Goal: Task Accomplishment & Management: Manage account settings

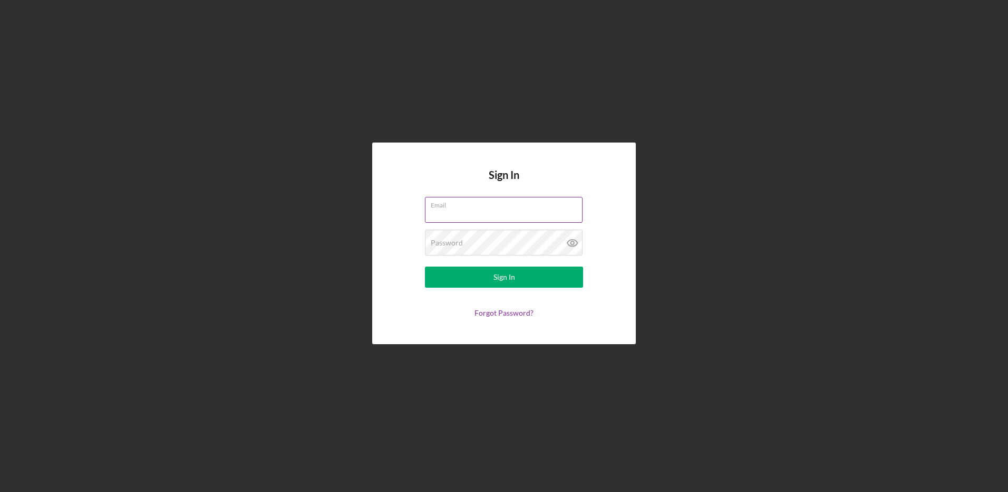
click at [459, 210] on input "Email" at bounding box center [504, 209] width 158 height 25
type input "[EMAIL_ADDRESS][DOMAIN_NAME]"
click at [425, 266] on button "Sign In" at bounding box center [504, 276] width 158 height 21
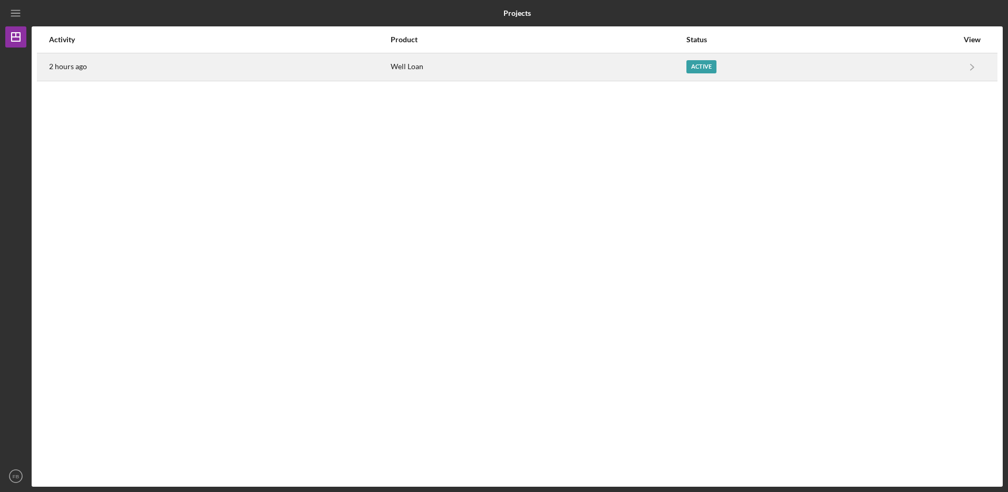
click at [416, 65] on div "Well Loan" at bounding box center [538, 67] width 295 height 26
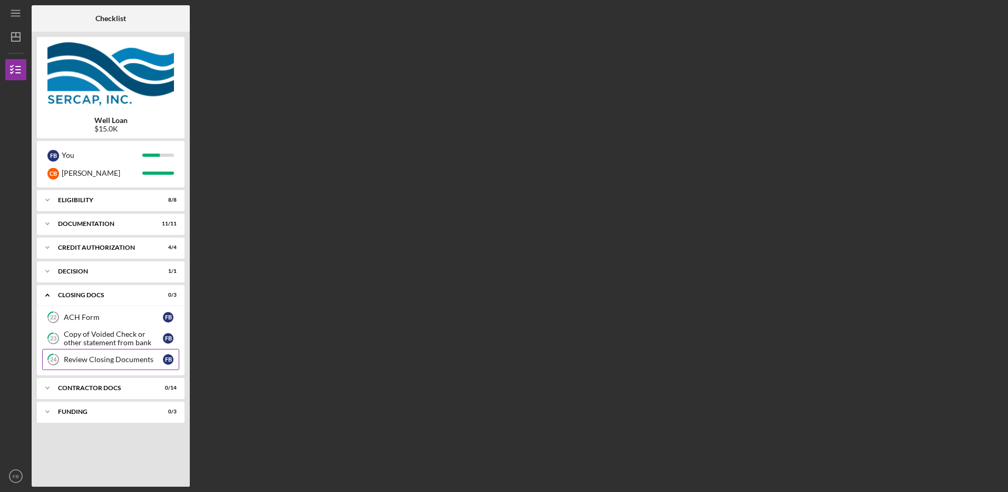
click at [83, 351] on link "24 Review Closing Documents F B" at bounding box center [110, 359] width 137 height 21
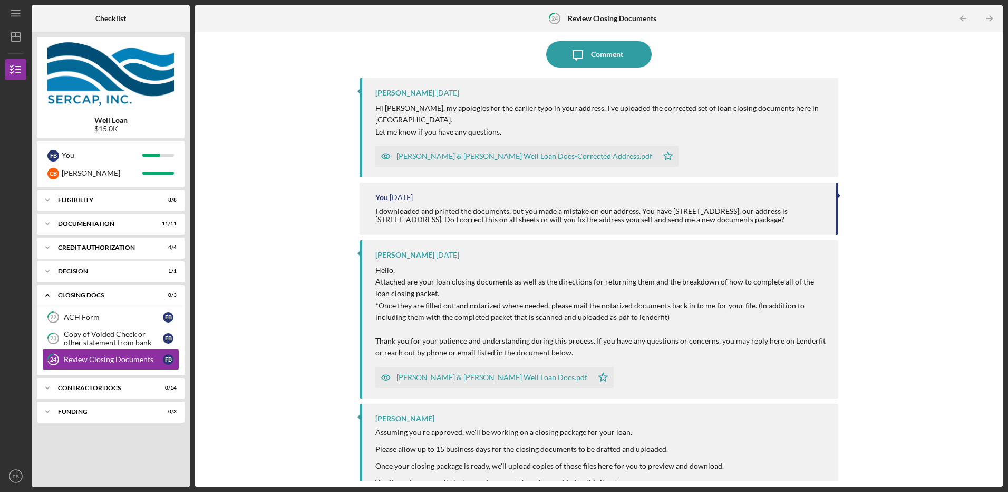
scroll to position [88, 0]
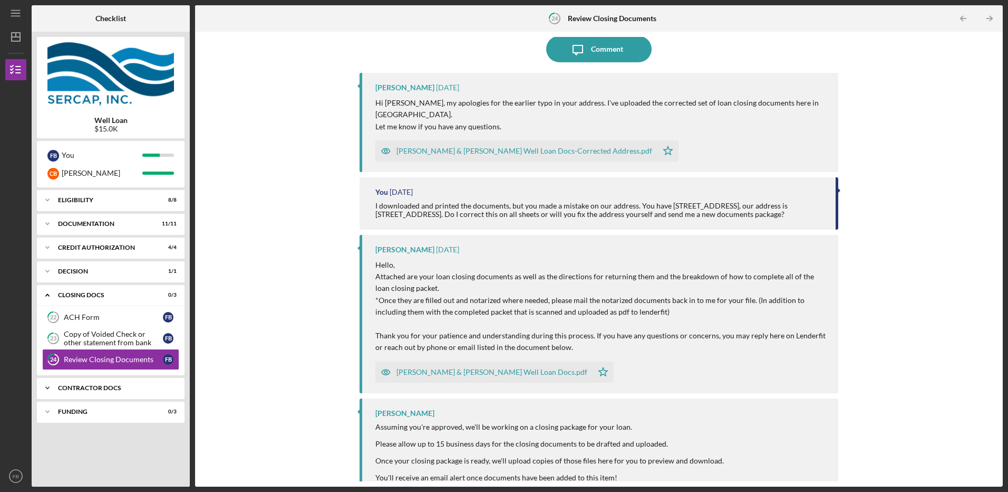
click at [96, 389] on div "Contractor Docs" at bounding box center [114, 388] width 113 height 6
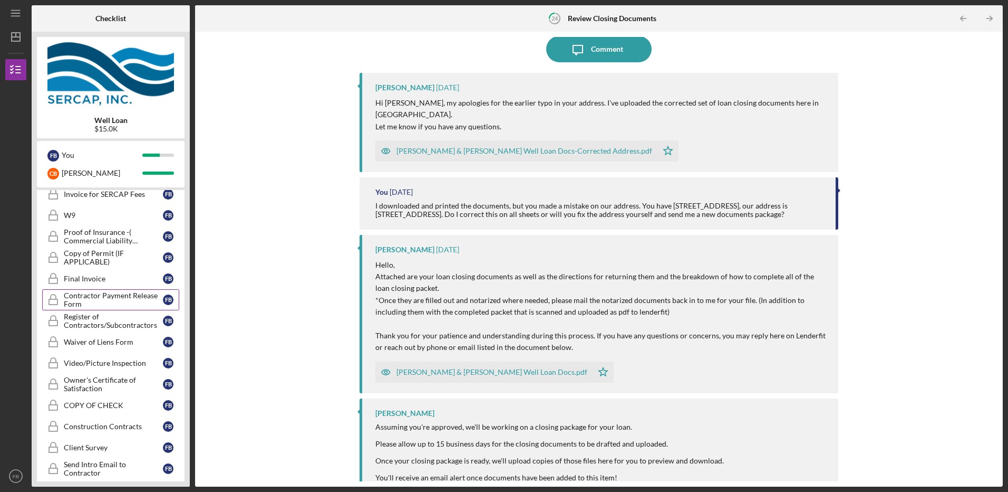
scroll to position [248, 0]
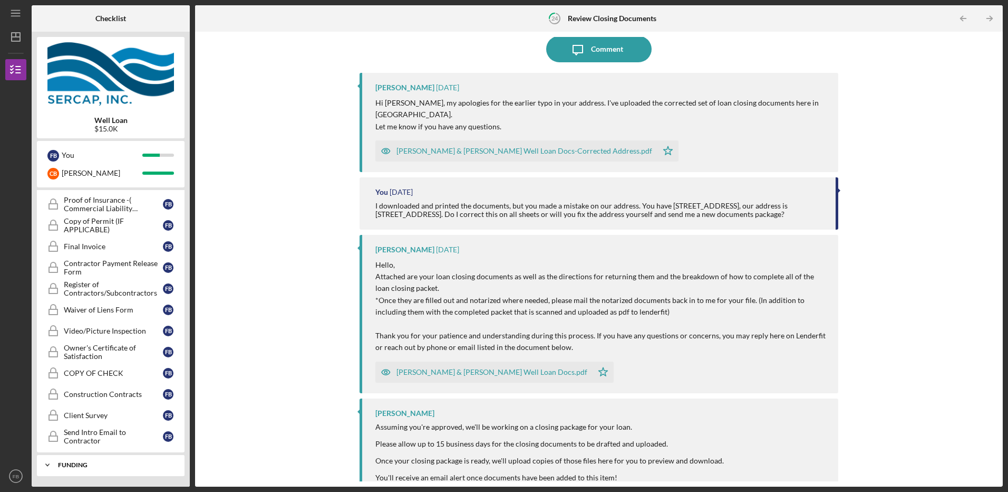
click at [83, 469] on div "Icon/Expander Funding 0 / 3" at bounding box center [111, 464] width 148 height 21
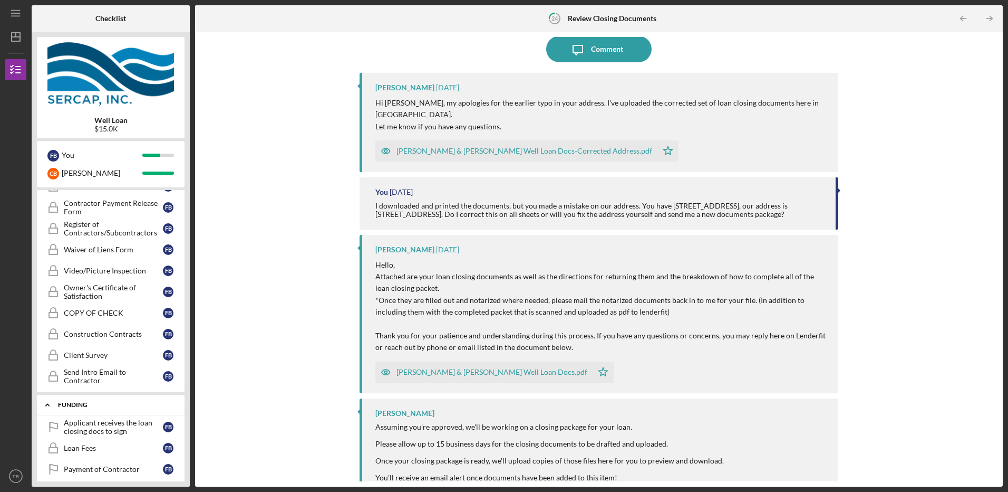
scroll to position [317, 0]
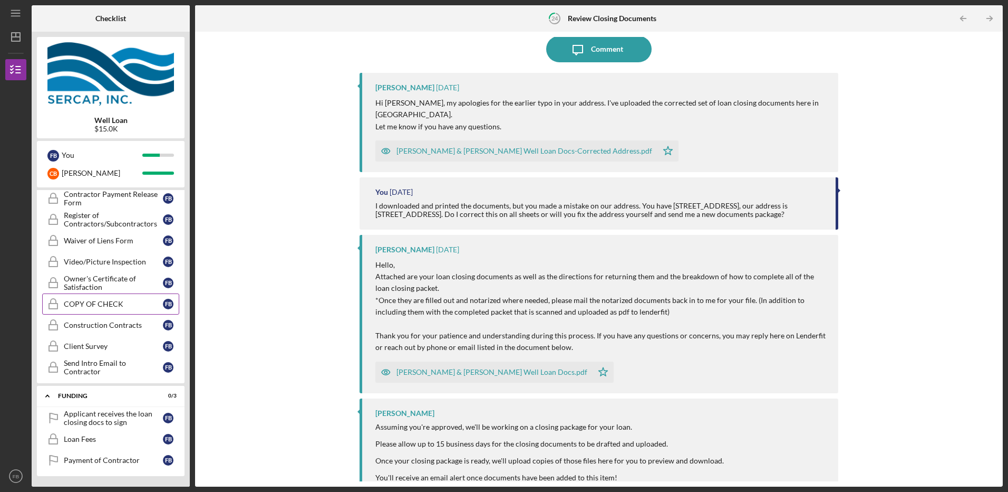
click at [86, 309] on link "COPY OF CHECK COPY OF CHECK F B" at bounding box center [110, 303] width 137 height 21
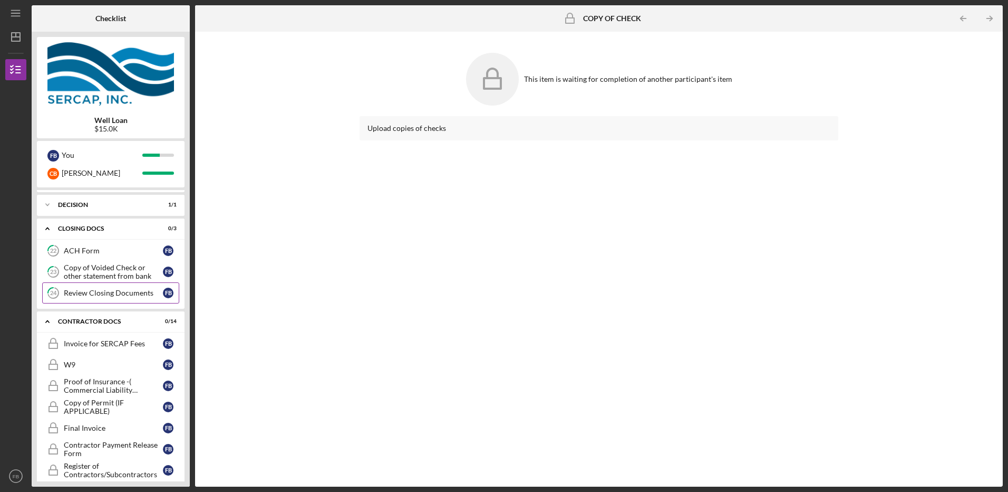
scroll to position [88, 0]
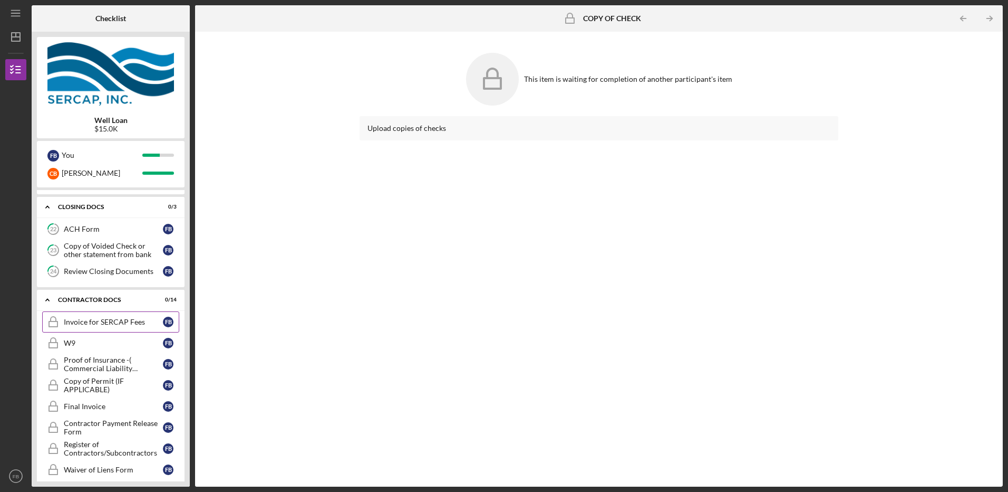
click at [85, 320] on div "Invoice for SERCAP Fees" at bounding box center [113, 322] width 99 height 8
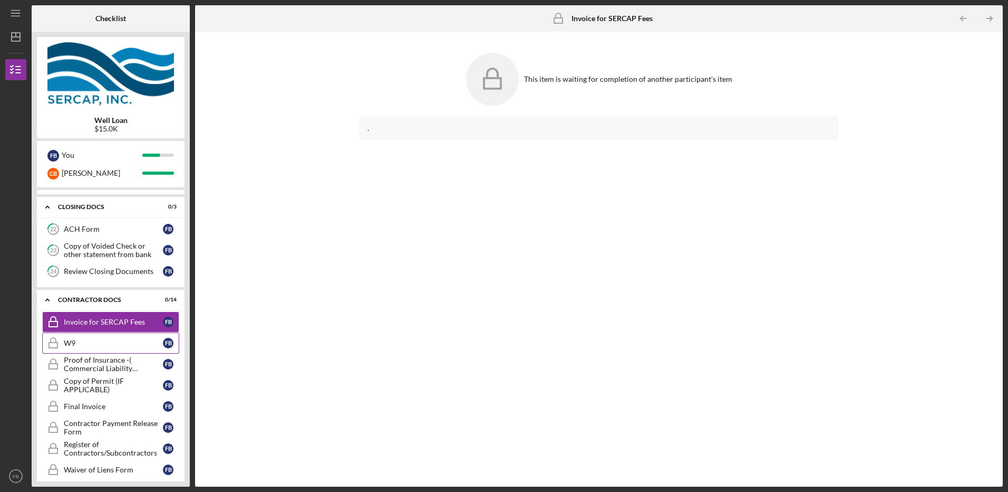
click at [75, 350] on link "W9 W9 F B" at bounding box center [110, 342] width 137 height 21
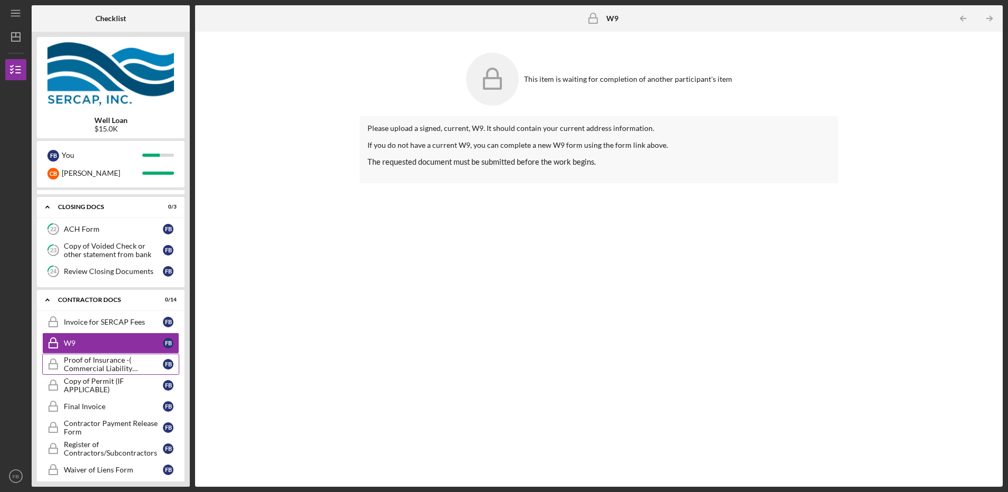
click at [94, 372] on div "Proof of Insurance -( Commercial Liability Insurance)" at bounding box center [113, 363] width 99 height 17
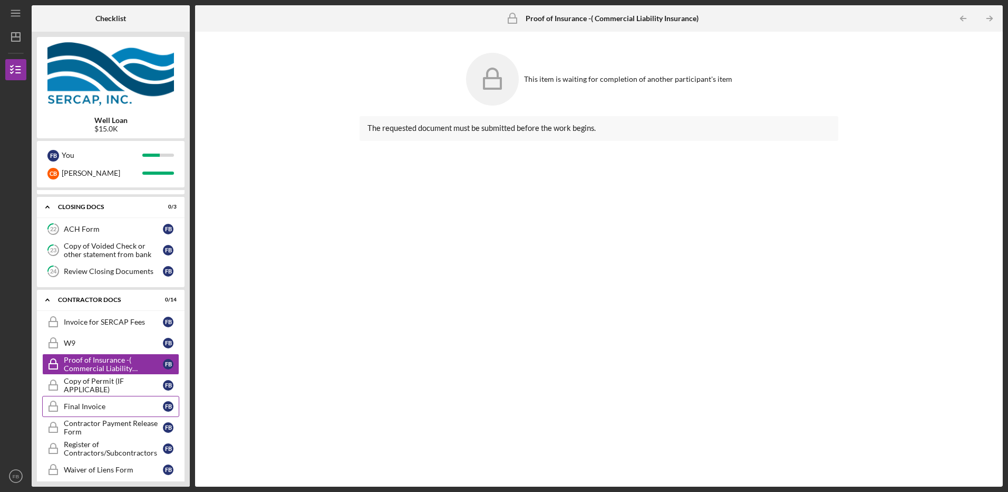
click at [88, 410] on div "Final Invoice" at bounding box center [113, 406] width 99 height 8
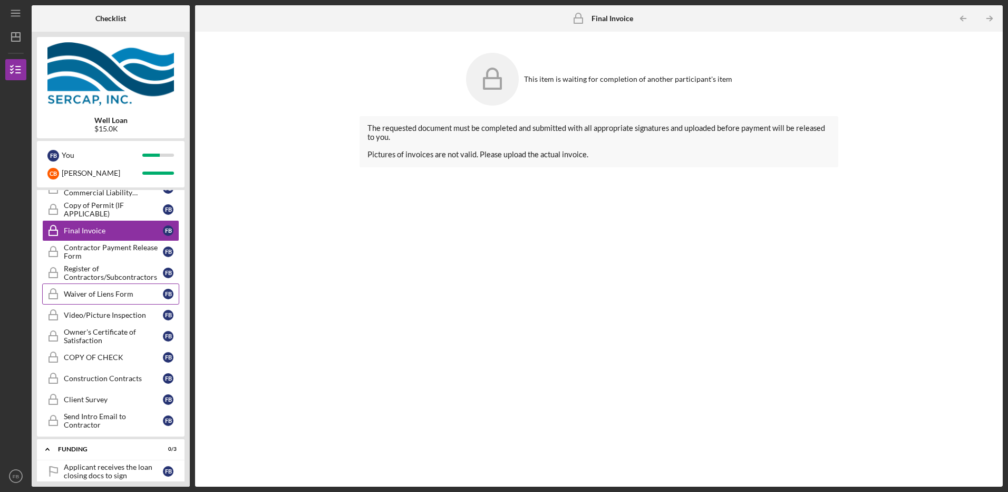
scroll to position [317, 0]
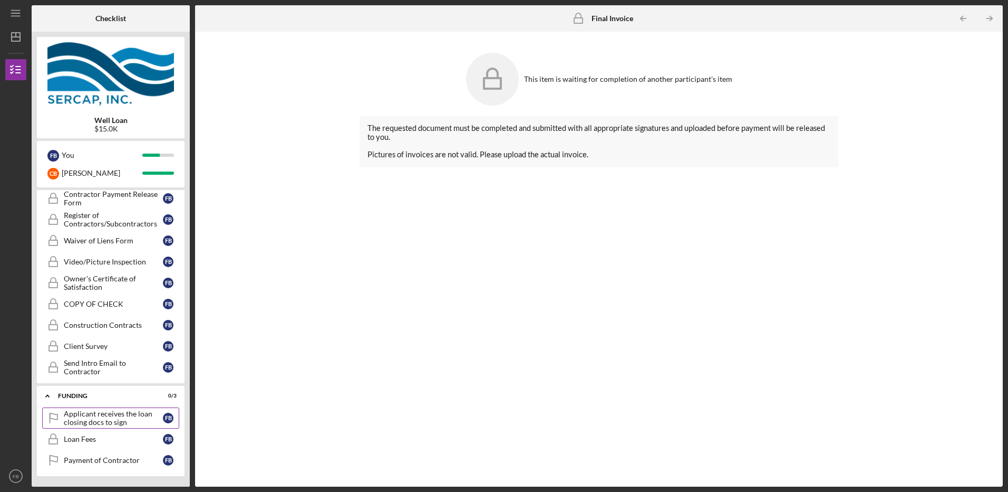
click at [103, 421] on div "Applicant receives the loan closing docs to sign" at bounding box center [113, 417] width 99 height 17
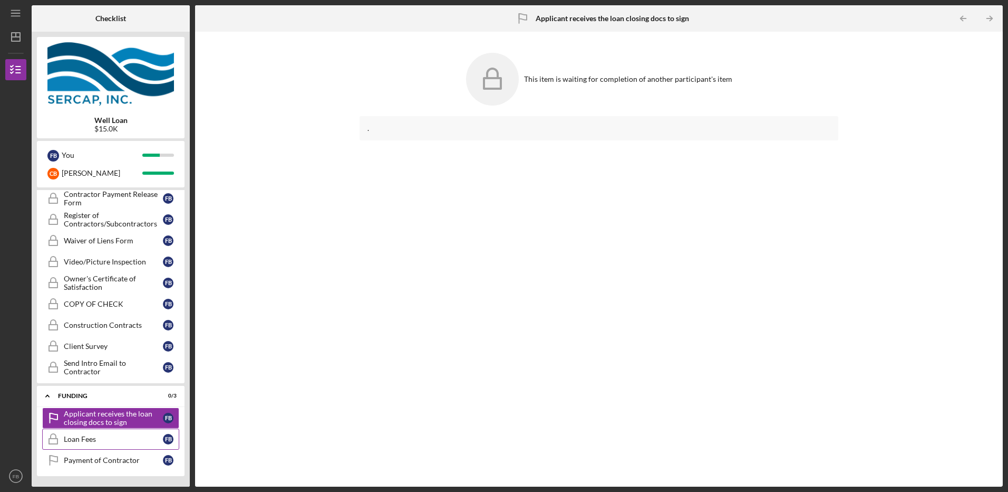
click at [93, 444] on link "Loan Fees Loan Fees F B" at bounding box center [110, 438] width 137 height 21
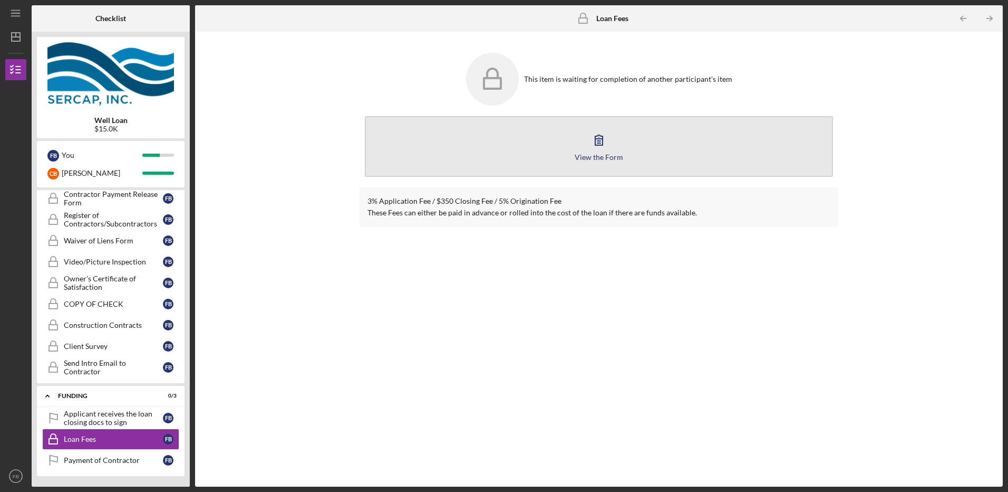
click at [594, 154] on div "View the Form" at bounding box center [599, 157] width 49 height 8
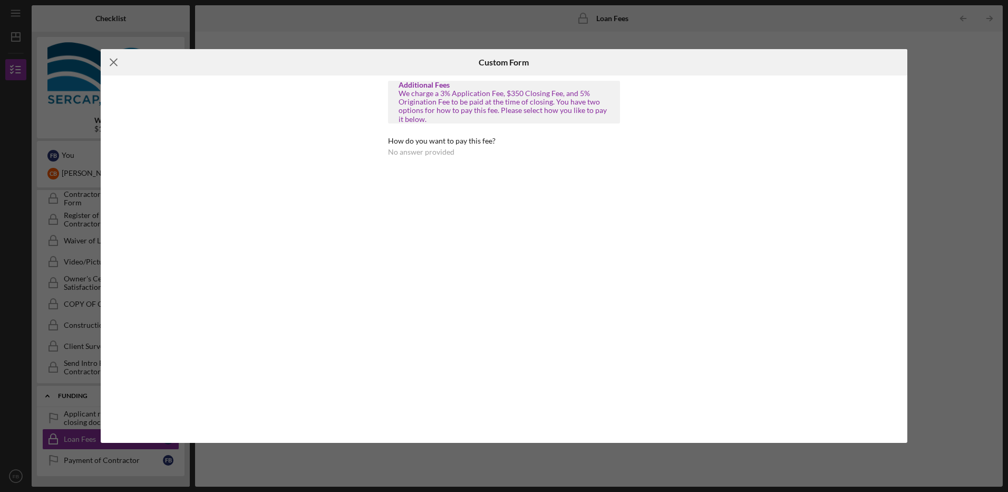
click at [116, 60] on line at bounding box center [113, 62] width 7 height 7
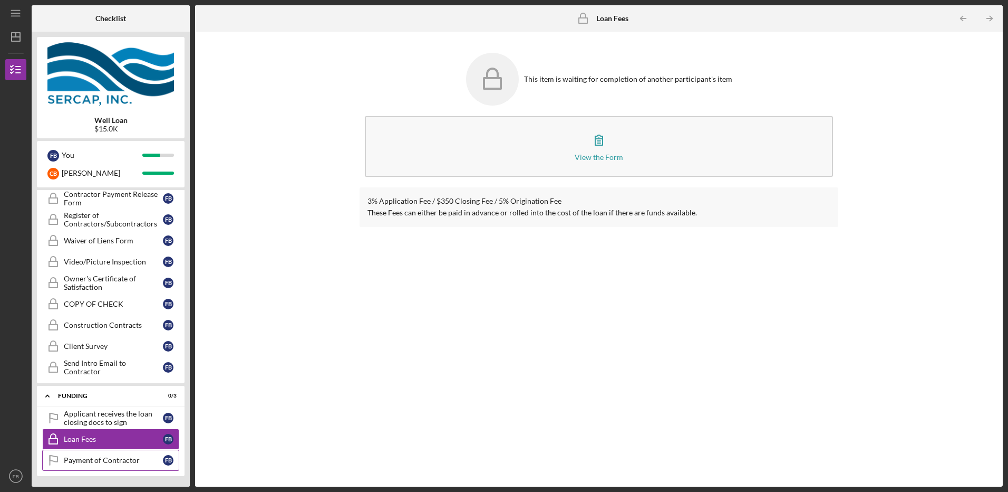
click at [98, 458] on div "Payment of Contractor" at bounding box center [113, 460] width 99 height 8
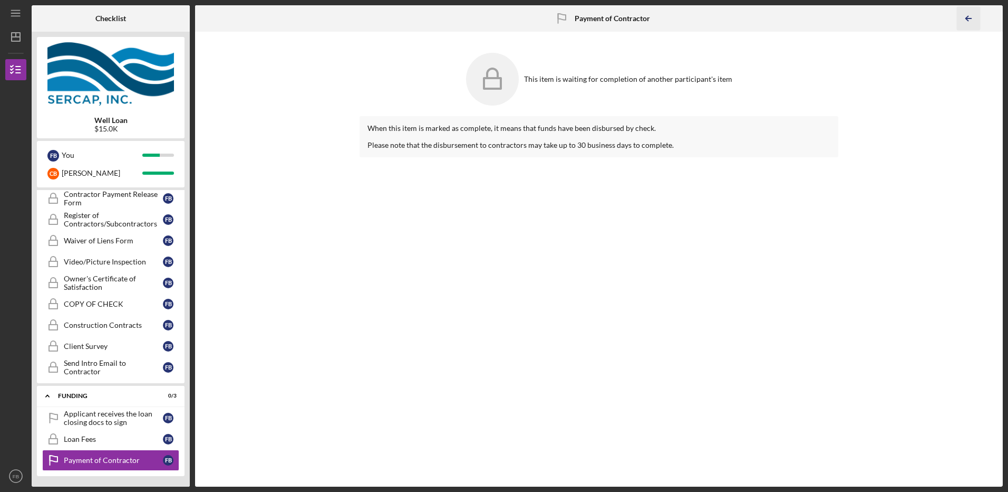
click at [969, 16] on icon "Icon/Table Pagination Arrow" at bounding box center [969, 19] width 24 height 24
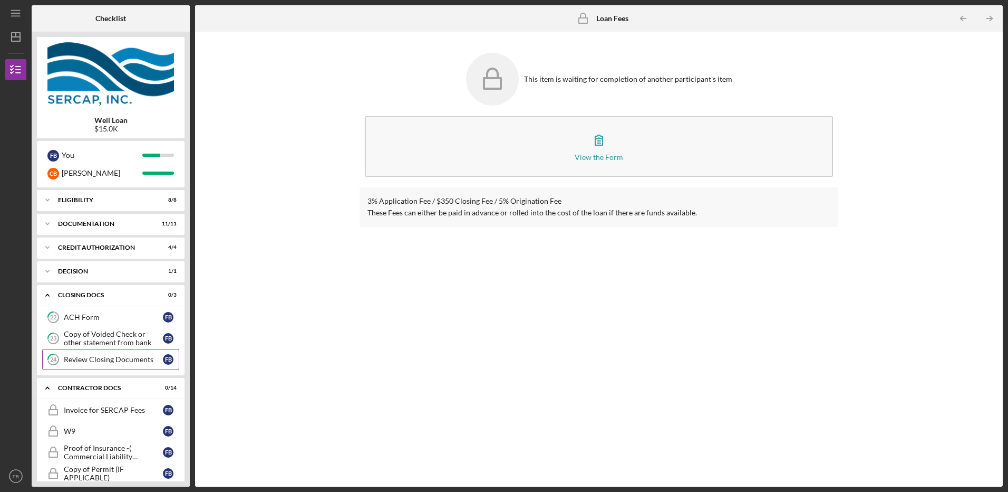
click at [75, 362] on div "Review Closing Documents" at bounding box center [113, 359] width 99 height 8
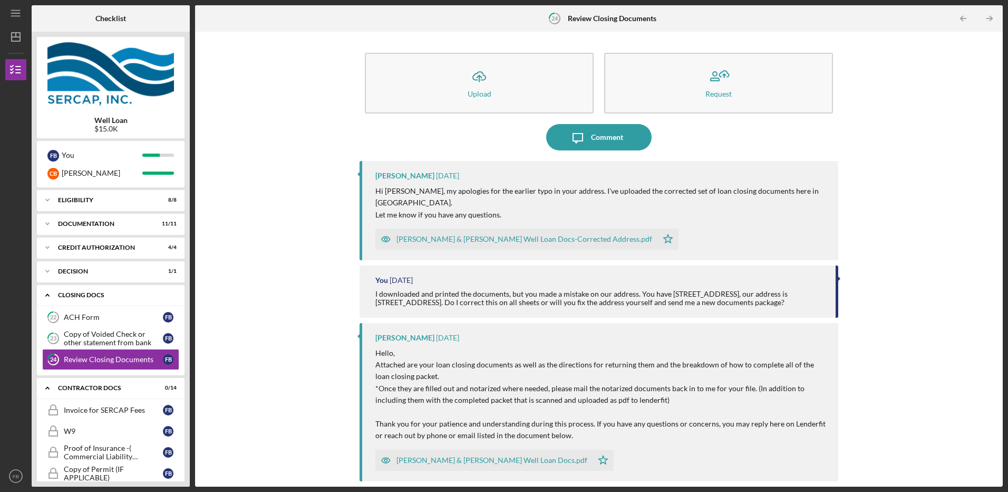
click at [49, 296] on icon "Icon/Expander" at bounding box center [47, 294] width 21 height 21
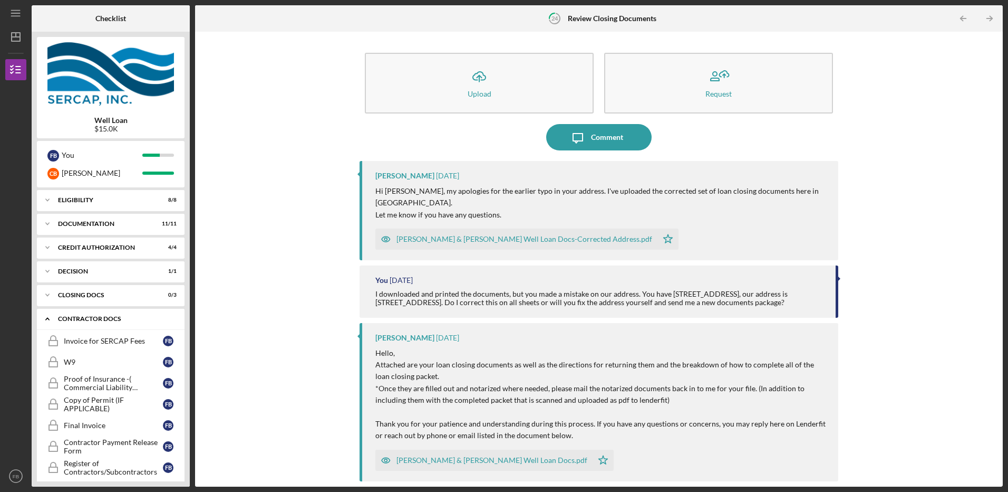
click at [49, 320] on polyline at bounding box center [47, 319] width 3 height 2
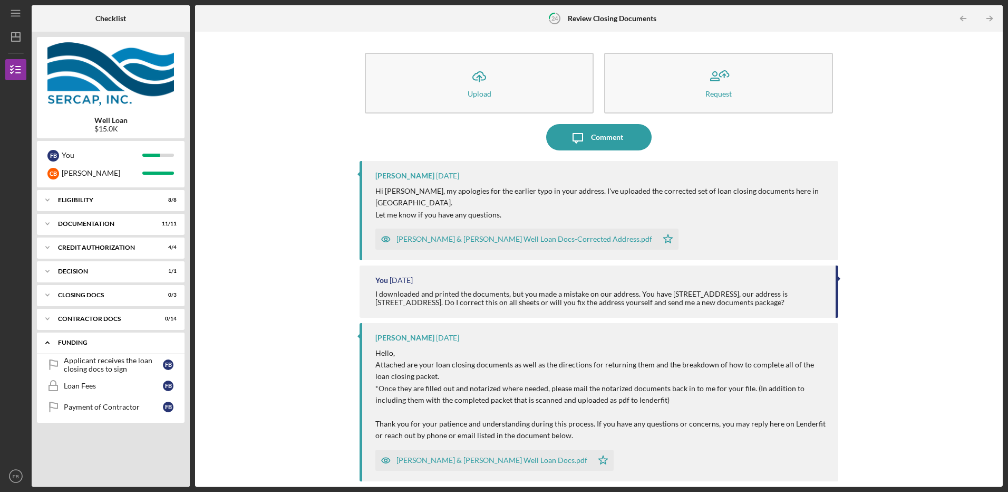
click at [42, 338] on icon "Icon/Expander" at bounding box center [47, 342] width 21 height 21
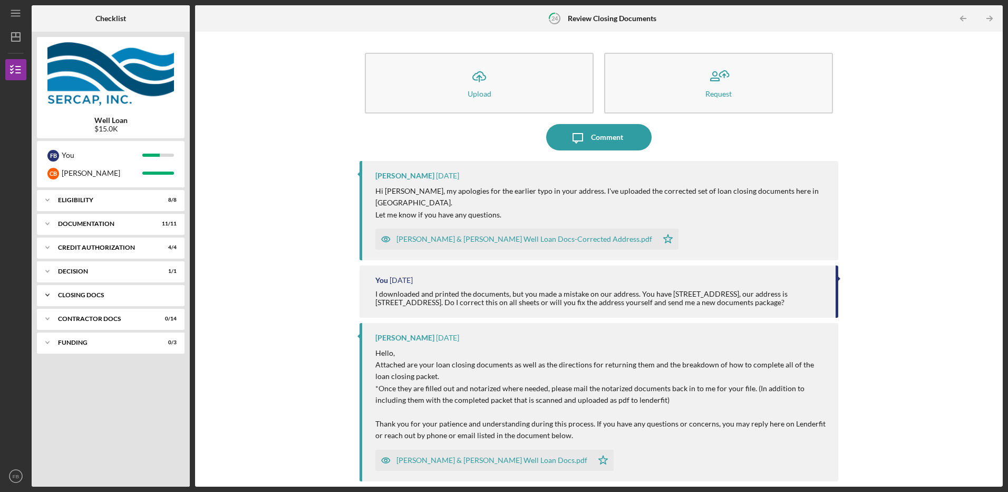
click at [70, 293] on div "CLOSING DOCS" at bounding box center [114, 295] width 113 height 6
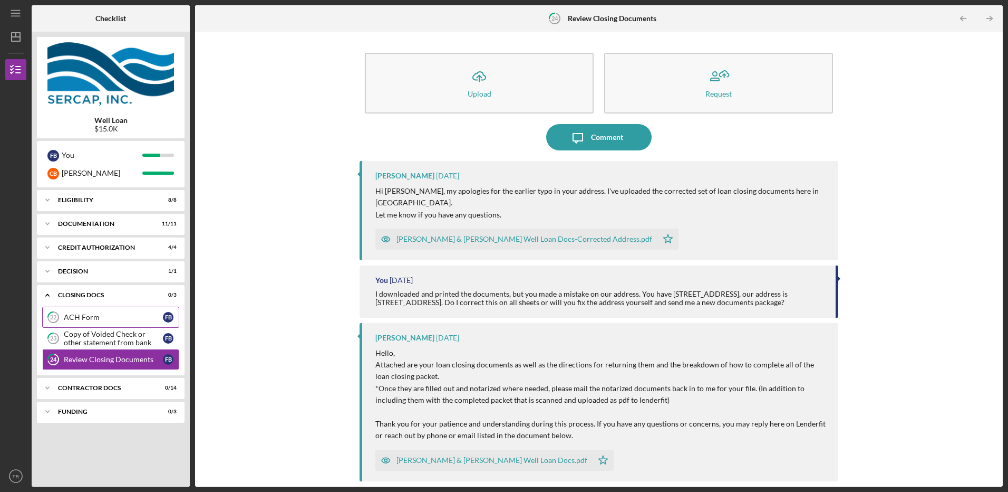
click at [78, 320] on div "ACH Form" at bounding box center [113, 317] width 99 height 8
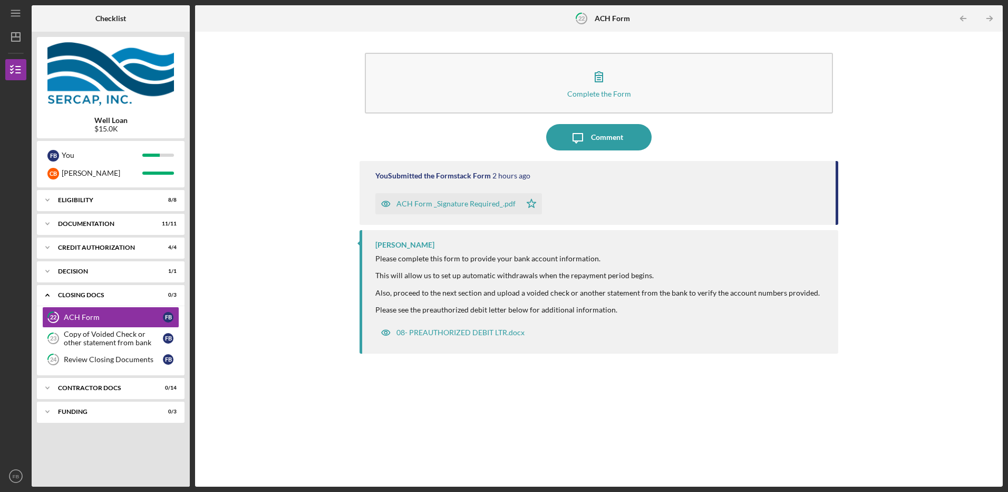
click at [445, 202] on div "ACH Form _Signature Required_.pdf" at bounding box center [456, 203] width 119 height 8
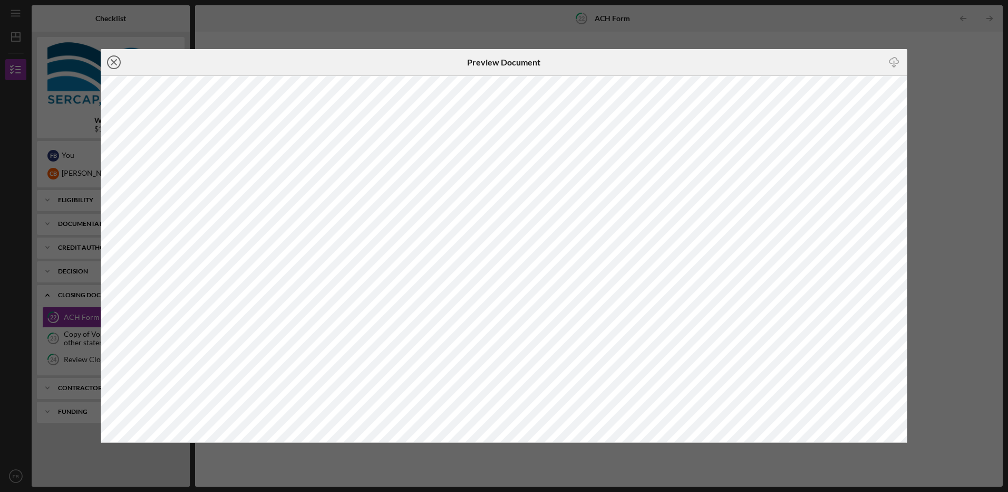
click at [115, 61] on line at bounding box center [113, 62] width 5 height 5
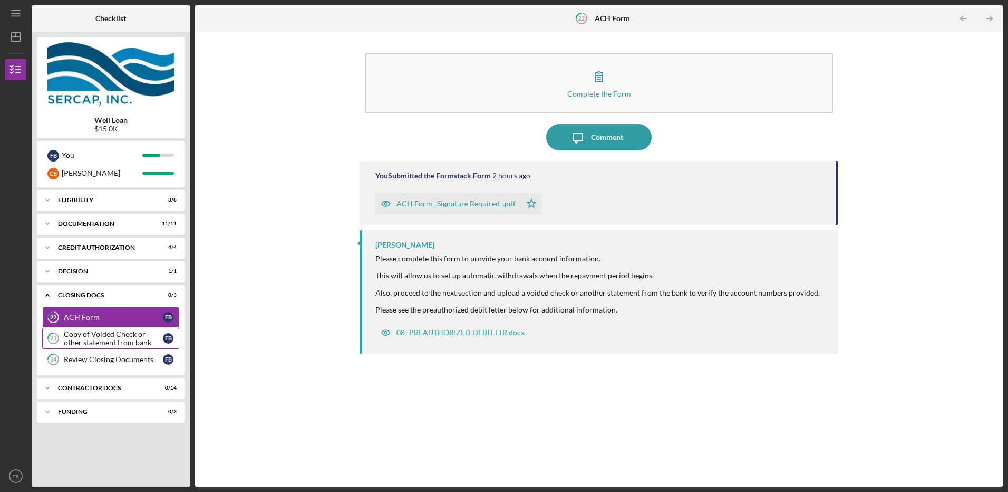
click at [88, 333] on div "Copy of Voided Check or other statement from bank" at bounding box center [113, 338] width 99 height 17
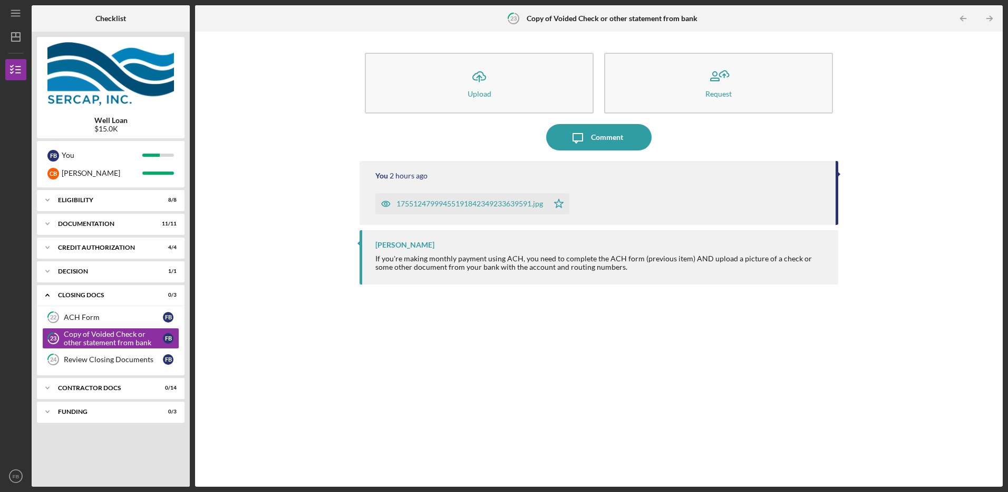
click at [464, 204] on div "17551247999455191842349233639591.jpg" at bounding box center [470, 203] width 147 height 8
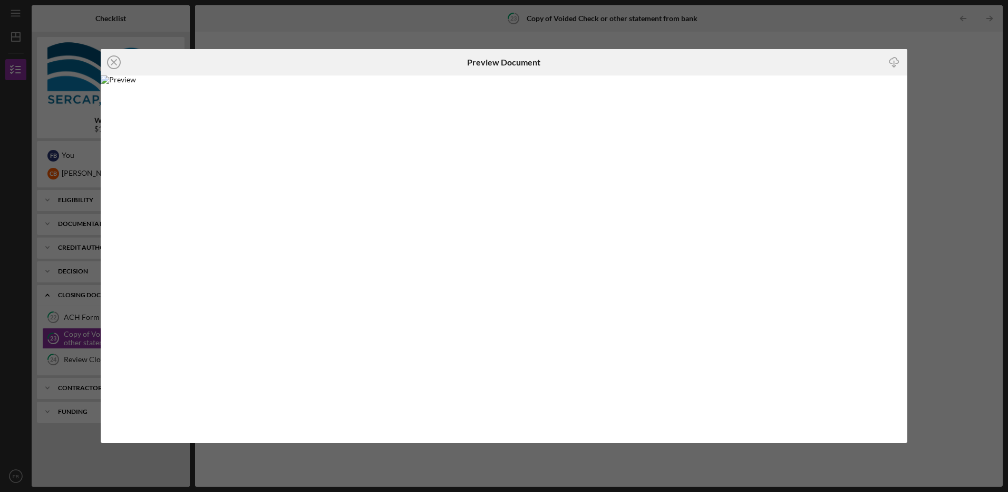
drag, startPoint x: 114, startPoint y: 58, endPoint x: 89, endPoint y: 88, distance: 38.9
click at [114, 58] on icon "Icon/Close" at bounding box center [114, 62] width 26 height 26
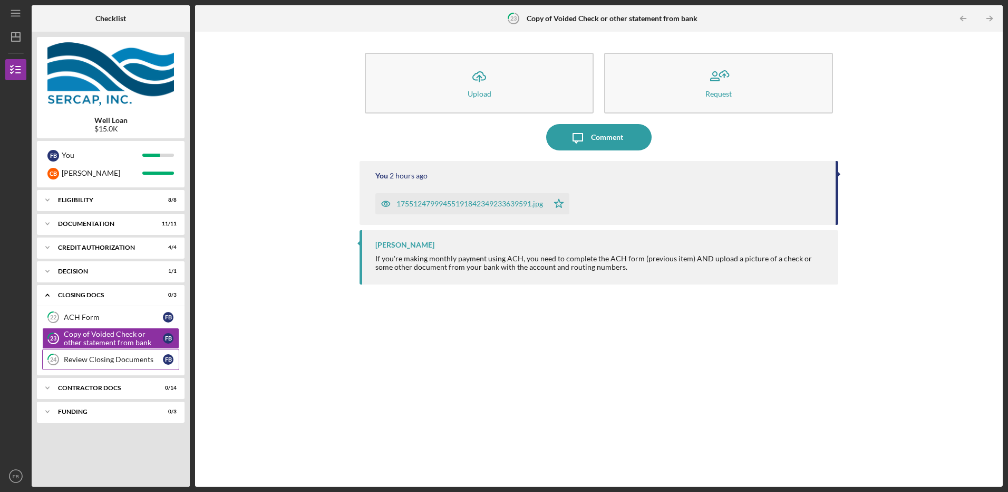
click at [119, 358] on div "Review Closing Documents" at bounding box center [113, 359] width 99 height 8
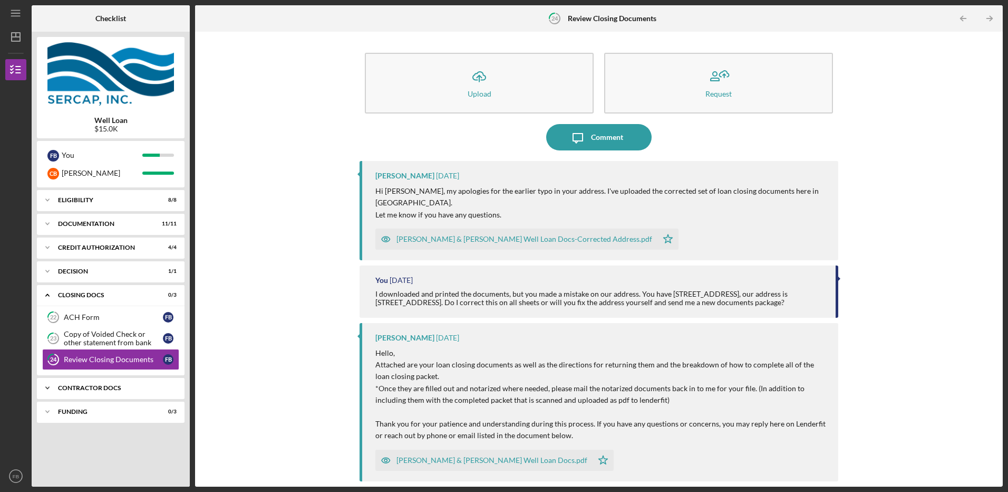
click at [74, 389] on div "Contractor Docs" at bounding box center [114, 388] width 113 height 6
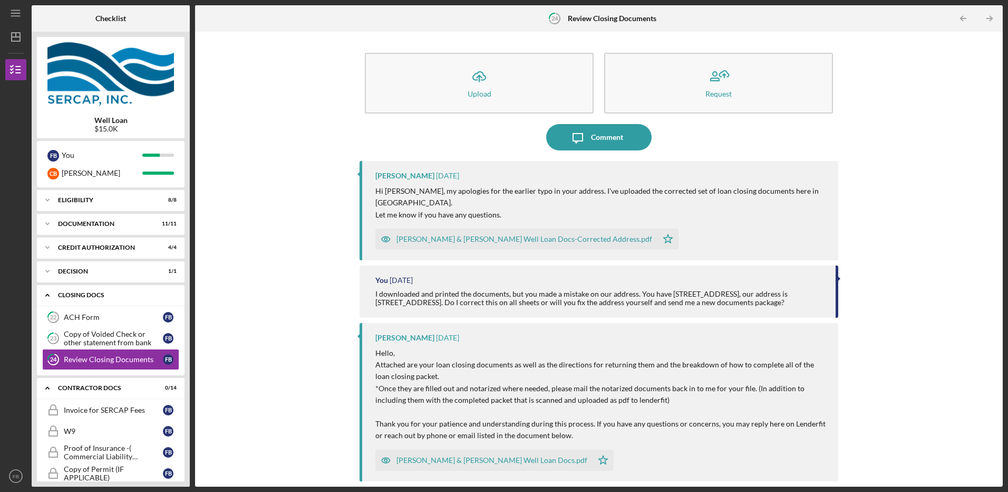
click at [46, 295] on polyline at bounding box center [47, 295] width 3 height 2
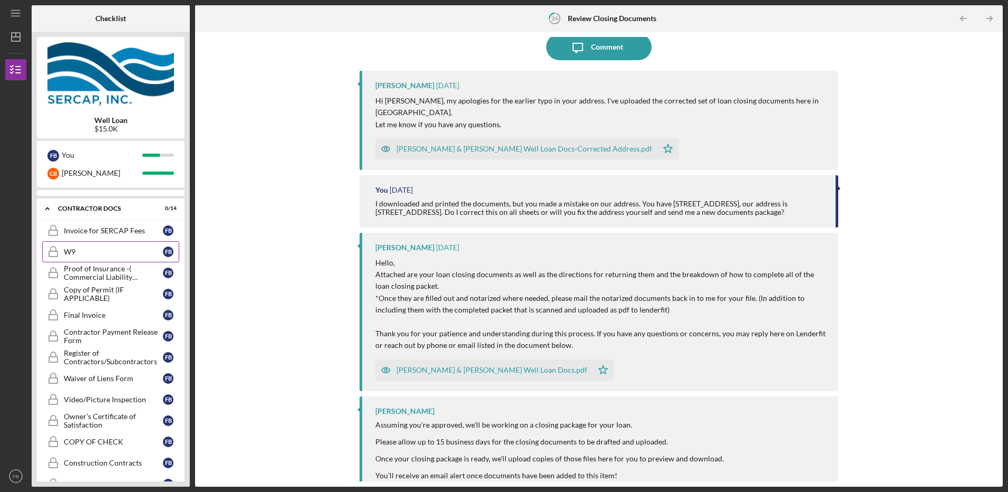
scroll to position [88, 0]
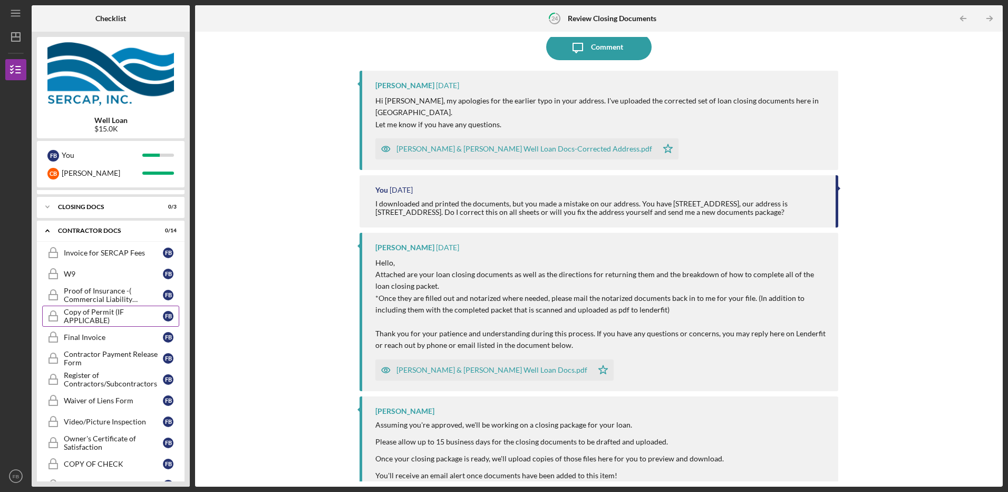
click at [103, 318] on div "Copy of Permit (IF APPLICABLE)" at bounding box center [113, 315] width 99 height 17
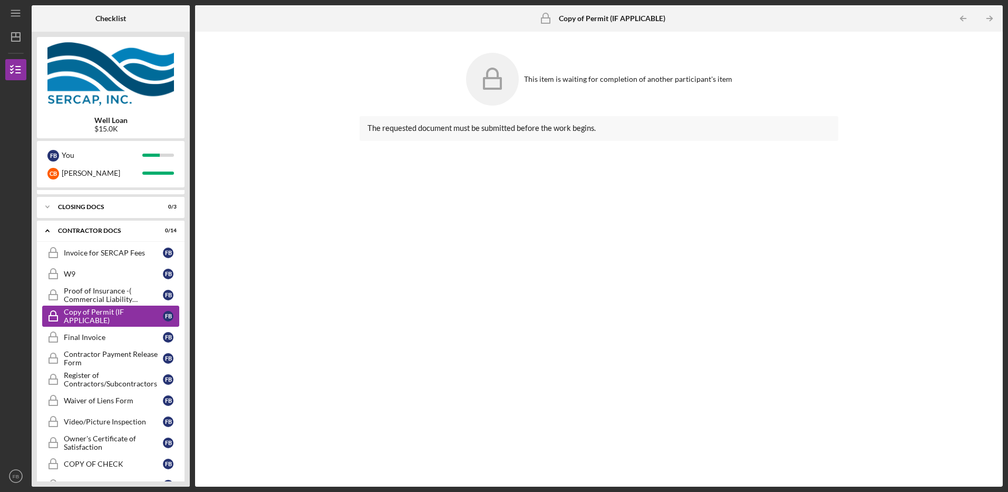
click at [119, 319] on div "Copy of Permit (IF APPLICABLE)" at bounding box center [113, 315] width 99 height 17
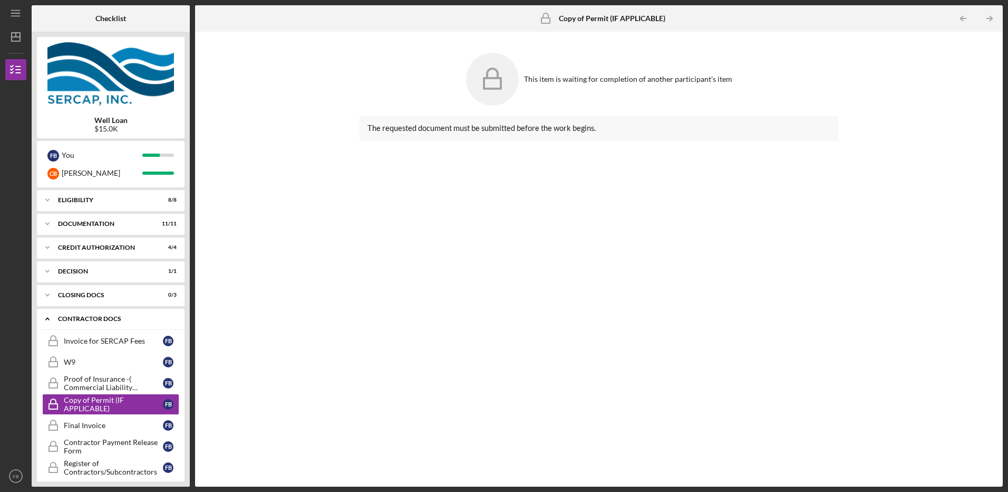
click at [82, 318] on div "Contractor Docs" at bounding box center [114, 318] width 113 height 6
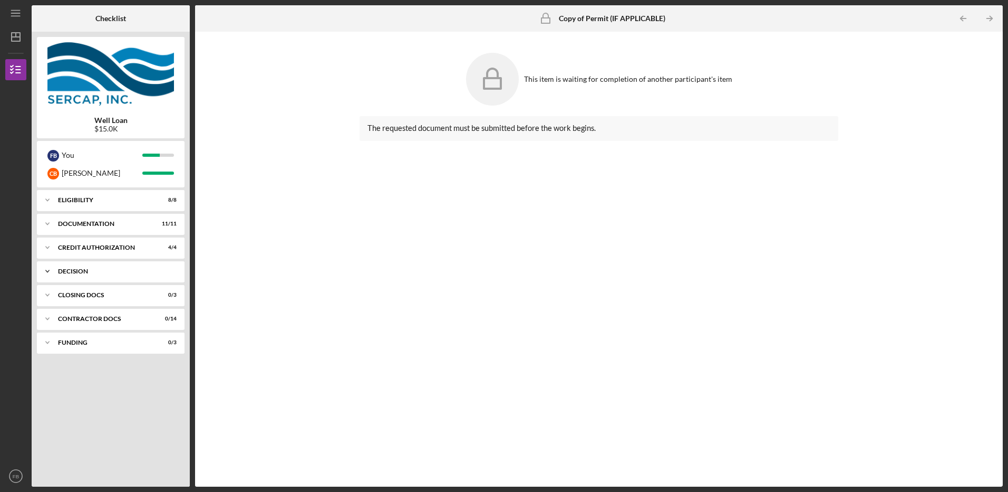
click at [68, 270] on div "Decision" at bounding box center [114, 271] width 113 height 6
click at [50, 273] on icon "Icon/Expander" at bounding box center [47, 271] width 21 height 21
click at [78, 298] on div "Icon/Expander CLOSING DOCS 0 / 3" at bounding box center [111, 294] width 148 height 21
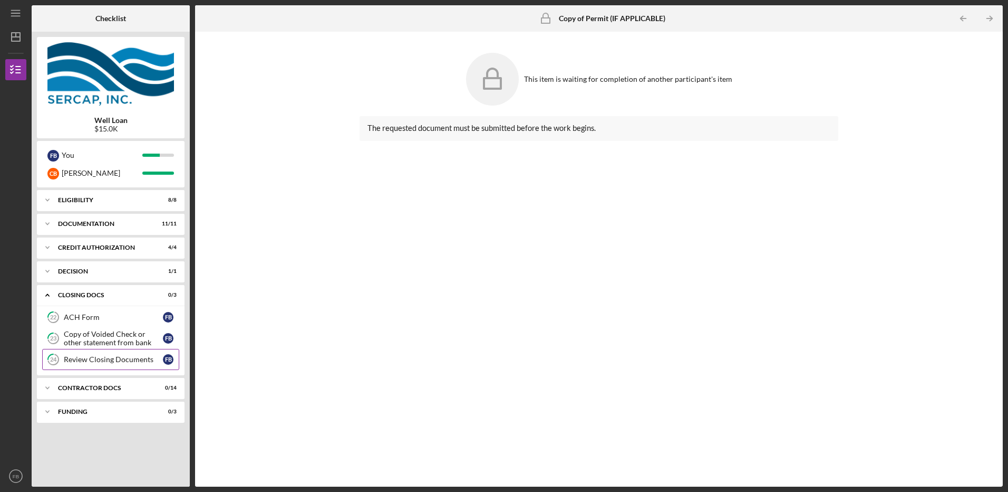
click at [96, 361] on div "Review Closing Documents" at bounding box center [113, 359] width 99 height 8
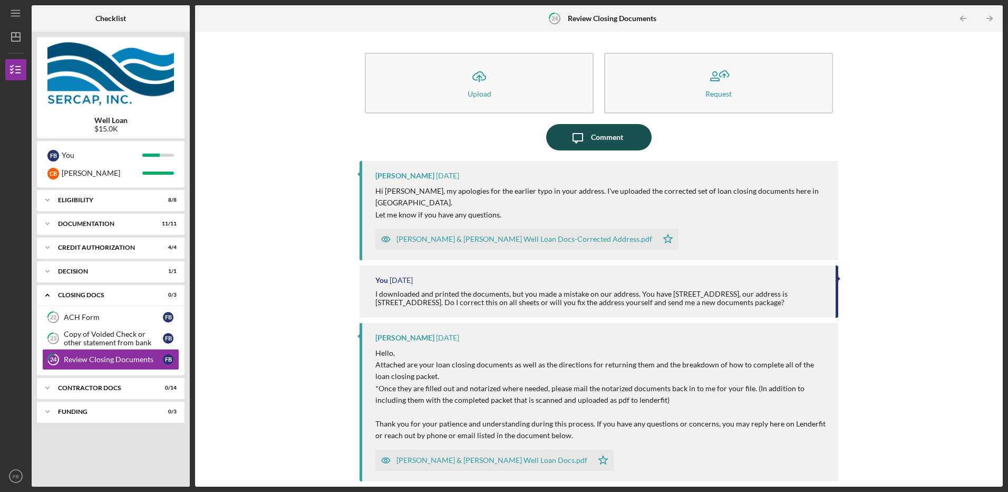
click at [598, 136] on div "Comment" at bounding box center [607, 137] width 32 height 26
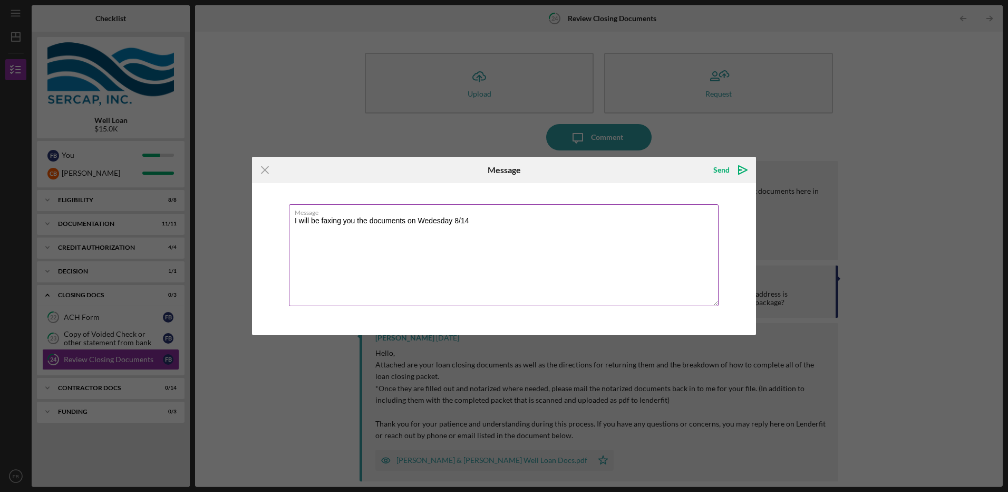
click at [433, 221] on textarea "I will be faxing you the documents on Wedesday 8/14" at bounding box center [504, 255] width 430 height 102
click at [478, 222] on textarea "I will be faxing you the documents [DATE][DATE]" at bounding box center [504, 255] width 430 height 102
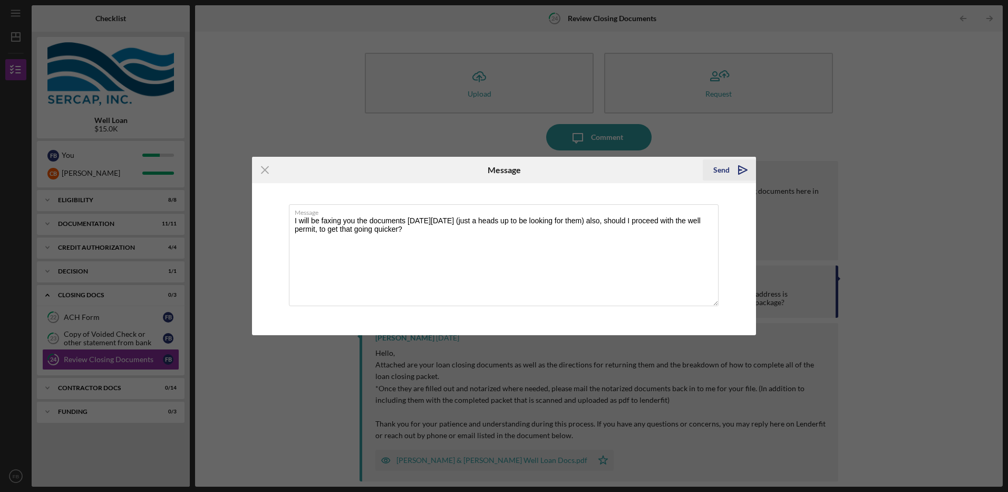
type textarea "I will be faxing you the documents [DATE][DATE] (just a heads up to be looking …"
click at [743, 167] on icon "Icon/icon-invite-send" at bounding box center [743, 170] width 26 height 26
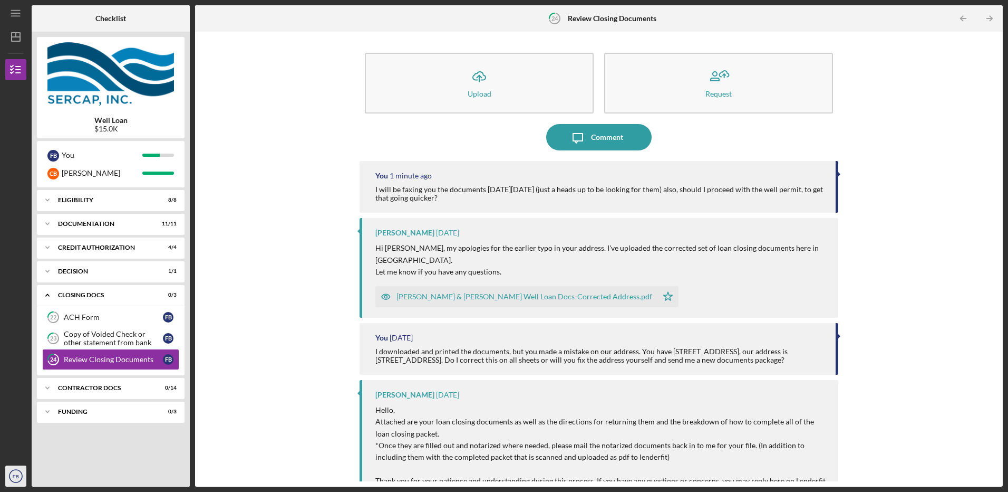
click at [9, 477] on circle "button" at bounding box center [15, 475] width 13 height 13
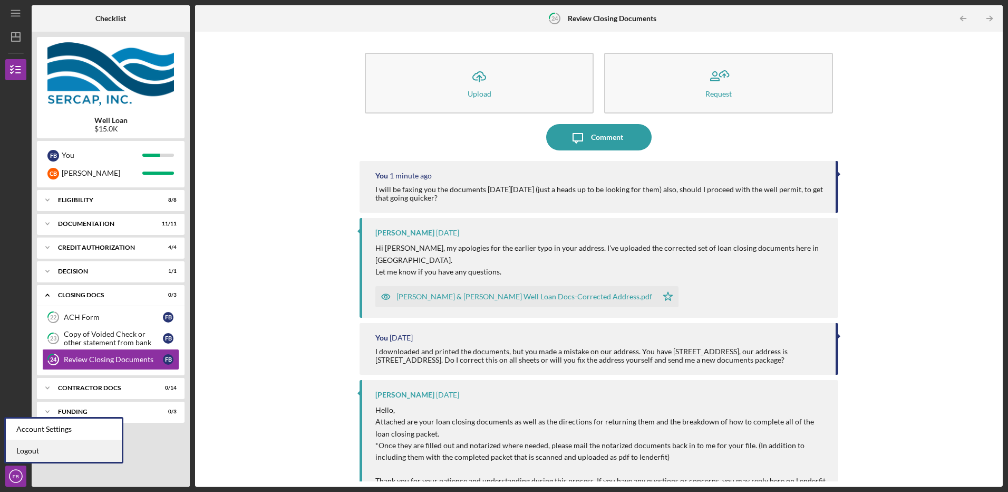
click at [26, 450] on link "Logout" at bounding box center [64, 451] width 116 height 22
